Goal: Communication & Community: Answer question/provide support

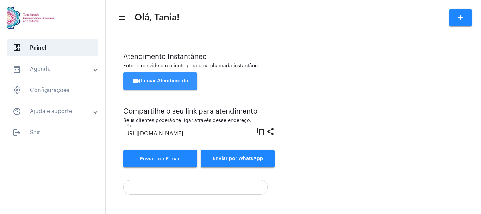
click at [153, 80] on span "videocam Iniciar Atendimento" at bounding box center [161, 81] width 56 height 5
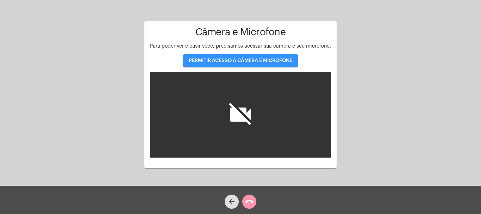
click at [223, 59] on span "PERMITIR ACESSO À CÂMERA E MICROFONE" at bounding box center [241, 60] width 104 height 5
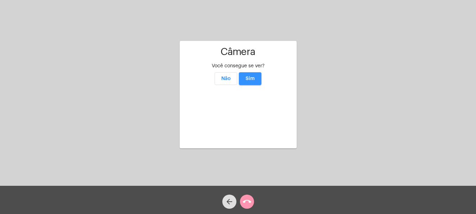
click at [248, 76] on span "Sim" at bounding box center [250, 78] width 9 height 5
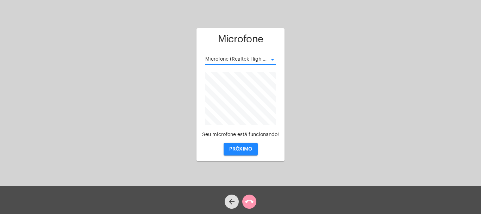
click at [272, 60] on div at bounding box center [273, 60] width 4 height 2
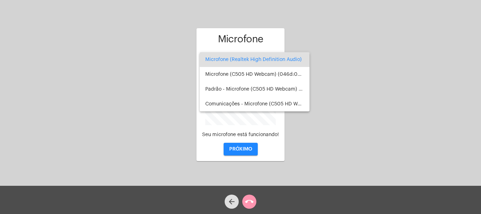
click at [237, 152] on div at bounding box center [240, 107] width 481 height 214
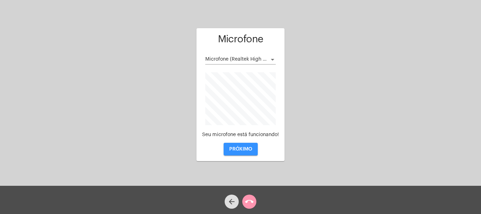
click at [239, 148] on span "PRÓXIMO" at bounding box center [240, 149] width 23 height 5
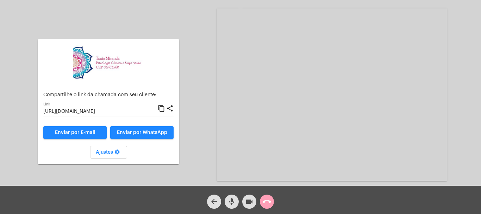
click at [267, 202] on mat-icon "call_end" at bounding box center [267, 201] width 8 height 8
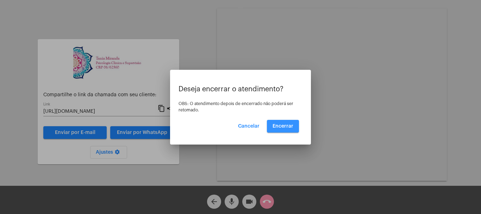
click at [285, 125] on span "Encerrar" at bounding box center [283, 126] width 21 height 5
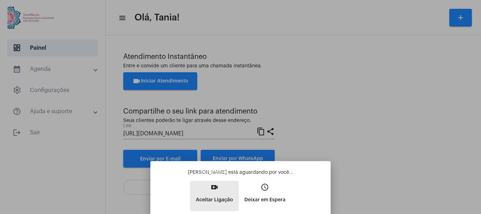
click at [217, 190] on mat-icon "video_call" at bounding box center [214, 187] width 8 height 8
